Goal: Task Accomplishment & Management: Manage account settings

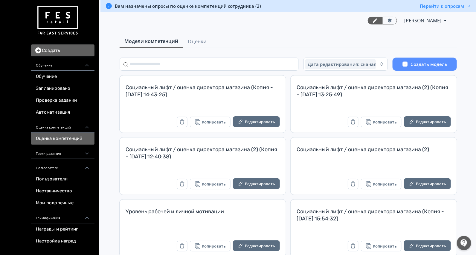
click at [196, 38] on span "Оценки" at bounding box center [197, 41] width 19 height 7
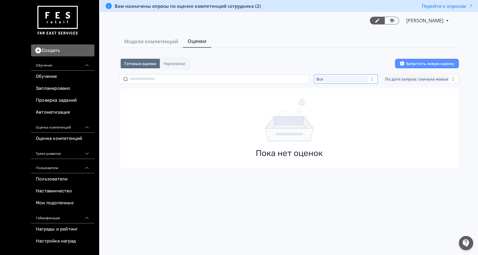
click at [327, 80] on div "Все" at bounding box center [341, 79] width 53 height 7
click at [328, 102] on span "Активные" at bounding box center [333, 104] width 22 height 6
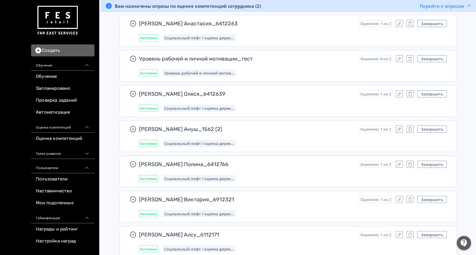
scroll to position [672, 0]
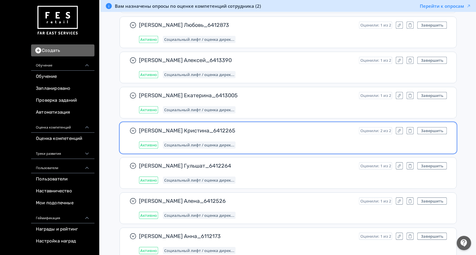
click at [257, 129] on span "[PERSON_NAME] Кристина_6412265" at bounding box center [246, 130] width 215 height 7
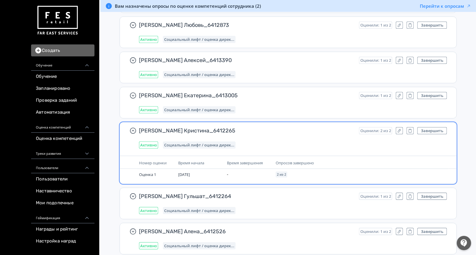
click at [428, 124] on div "[PERSON_NAME] Кристина_6412265 Оценили: 2 из 2 Завершить Активно Социальный лиф…" at bounding box center [288, 137] width 336 height 31
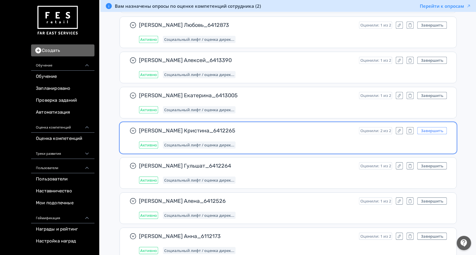
click at [428, 127] on button "Завершить" at bounding box center [432, 130] width 30 height 7
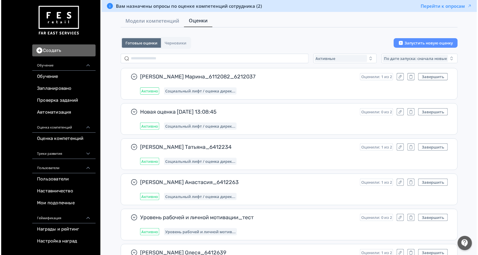
scroll to position [0, 0]
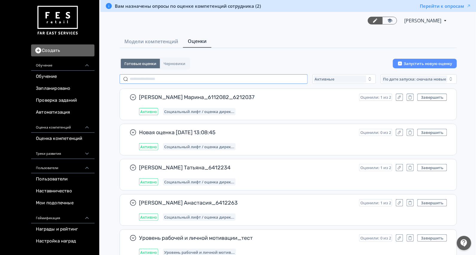
click at [214, 79] on input "text" at bounding box center [214, 79] width 188 height 10
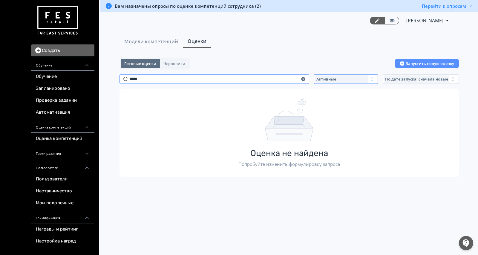
type input "*****"
click at [332, 80] on span "Активные" at bounding box center [326, 79] width 20 height 5
click at [332, 88] on button "Все" at bounding box center [374, 93] width 105 height 11
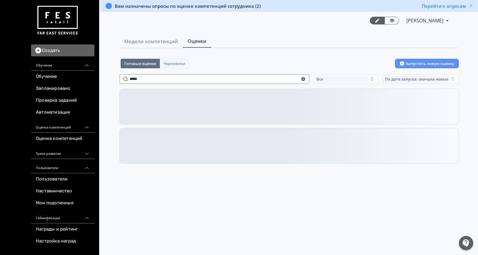
click at [180, 76] on input "*****" at bounding box center [215, 79] width 190 height 10
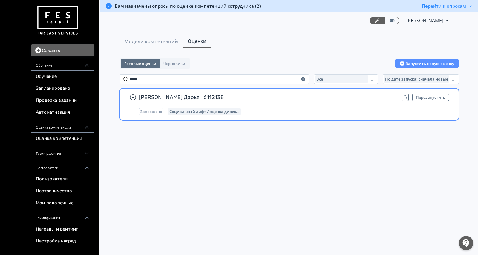
click at [267, 99] on span "[PERSON_NAME] Дарья_6112138" at bounding box center [268, 97] width 258 height 7
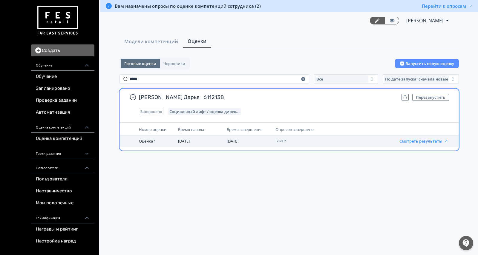
click at [419, 139] on button "Смотреть результаты" at bounding box center [423, 141] width 49 height 5
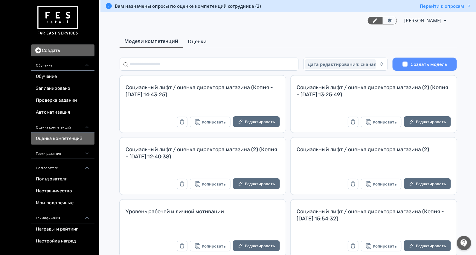
click at [204, 39] on span "Оценки" at bounding box center [197, 41] width 19 height 7
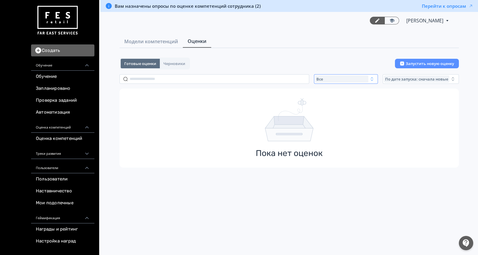
click at [331, 79] on div "Все" at bounding box center [341, 79] width 53 height 7
drag, startPoint x: 332, startPoint y: 79, endPoint x: 340, endPoint y: 102, distance: 23.4
click at [340, 102] on span "Активные" at bounding box center [333, 104] width 22 height 6
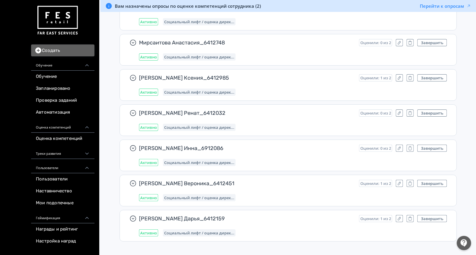
scroll to position [320, 0]
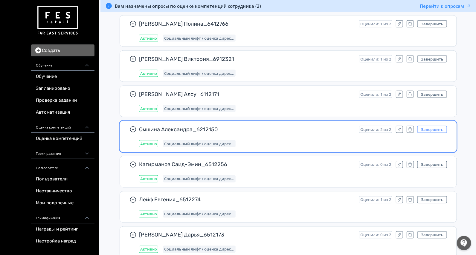
click at [430, 126] on button "Завершить" at bounding box center [432, 129] width 30 height 7
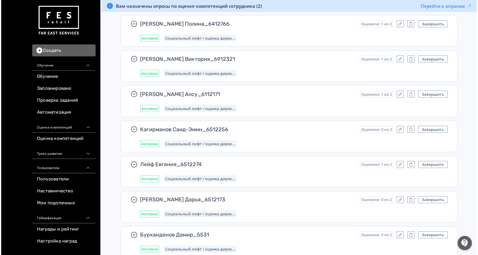
scroll to position [0, 0]
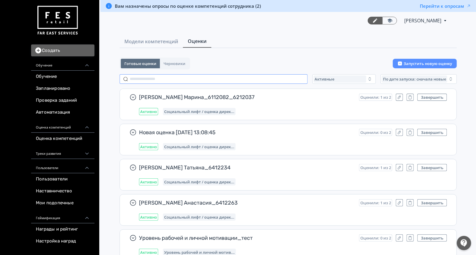
click at [182, 76] on input "text" at bounding box center [214, 79] width 188 height 10
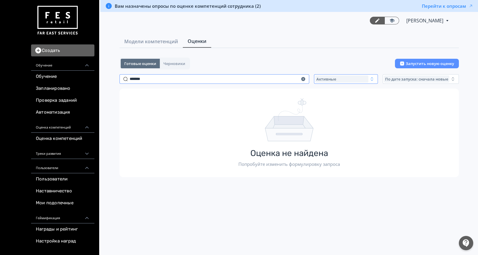
type input "*******"
click at [329, 80] on span "Активные" at bounding box center [326, 79] width 20 height 5
click at [332, 96] on button "Все" at bounding box center [374, 93] width 105 height 11
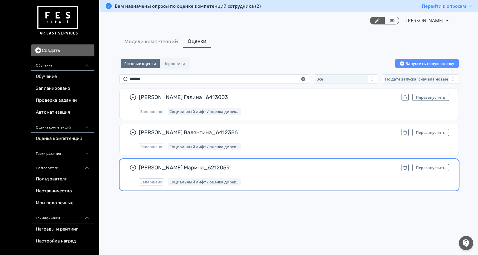
click at [288, 160] on div "Иванова Марина_6212059 Перезапустить Завершено Социальный лифт / оценка дирек..." at bounding box center [289, 175] width 339 height 31
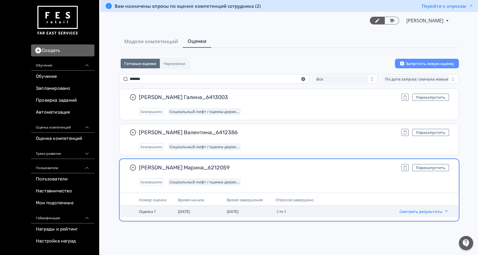
click at [408, 209] on button "Смотреть результаты" at bounding box center [423, 211] width 49 height 5
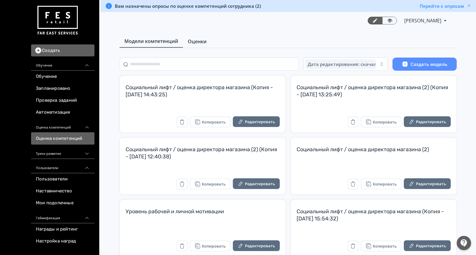
click at [197, 39] on span "Оценки" at bounding box center [197, 41] width 19 height 7
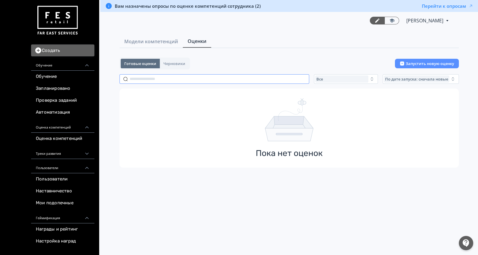
click at [190, 79] on input "text" at bounding box center [215, 79] width 190 height 10
type input "*"
type input "****"
click at [301, 80] on icon "button" at bounding box center [303, 79] width 5 height 5
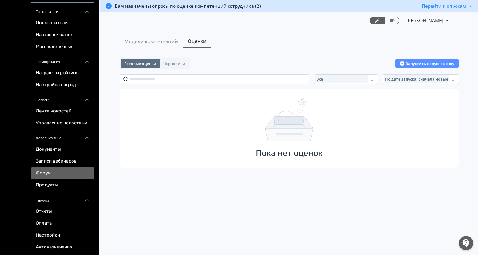
scroll to position [157, 0]
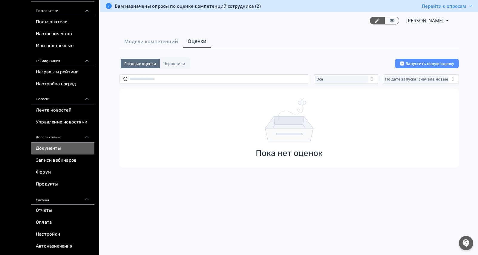
click at [53, 145] on link "Документы" at bounding box center [62, 149] width 63 height 12
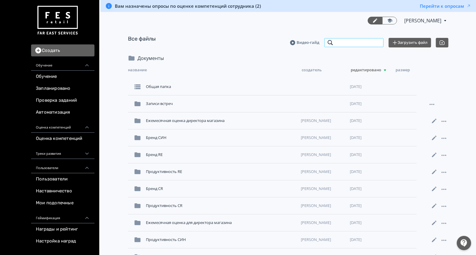
click at [367, 45] on input "search" at bounding box center [354, 43] width 60 height 10
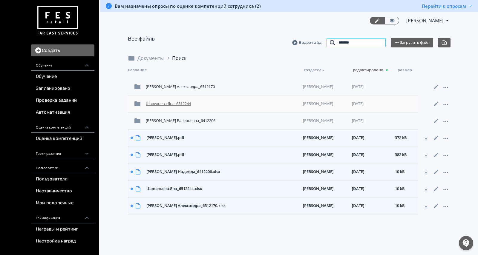
type input "*******"
click at [172, 103] on div "Шавельева Яна_6512244" at bounding box center [221, 104] width 157 height 11
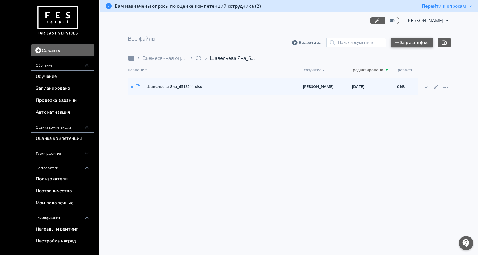
click at [411, 43] on button "Загрузить файл" at bounding box center [412, 43] width 42 height 10
